Goal: Obtain resource: Download file/media

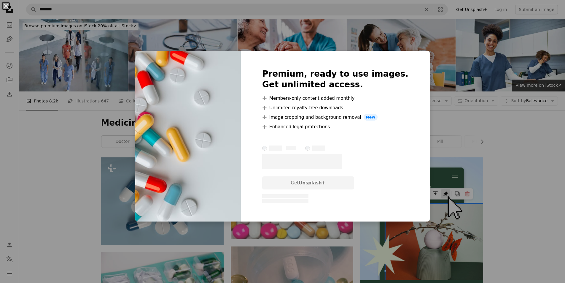
scroll to position [623, 0]
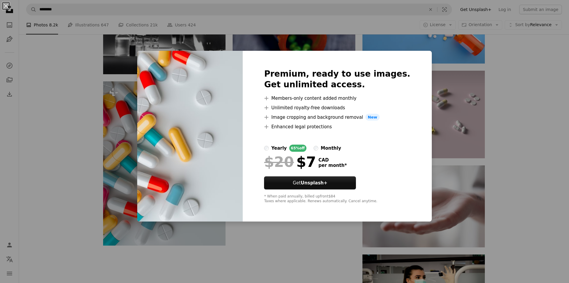
click at [543, 79] on div "An X shape Premium, ready to use images. Get unlimited access. A plus sign Memb…" at bounding box center [284, 141] width 569 height 283
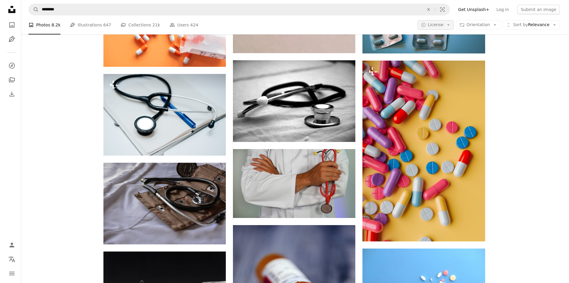
scroll to position [356, 0]
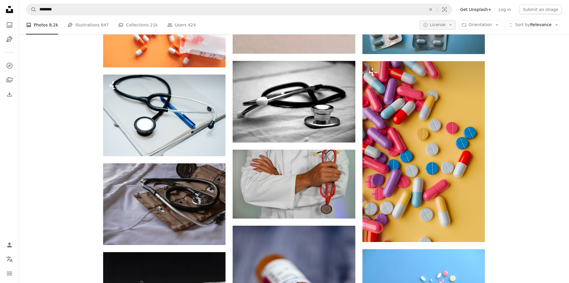
click at [447, 28] on button "A copyright icon © License Arrow down" at bounding box center [438, 24] width 36 height 9
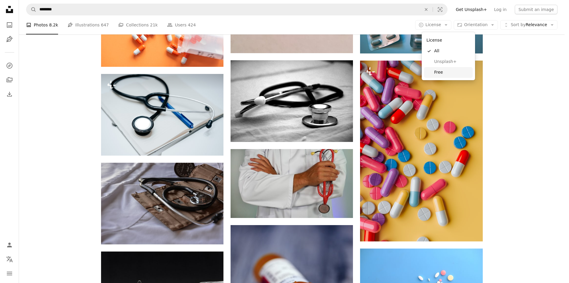
click at [444, 75] on span "Free" at bounding box center [452, 72] width 36 height 6
